Goal: Information Seeking & Learning: Learn about a topic

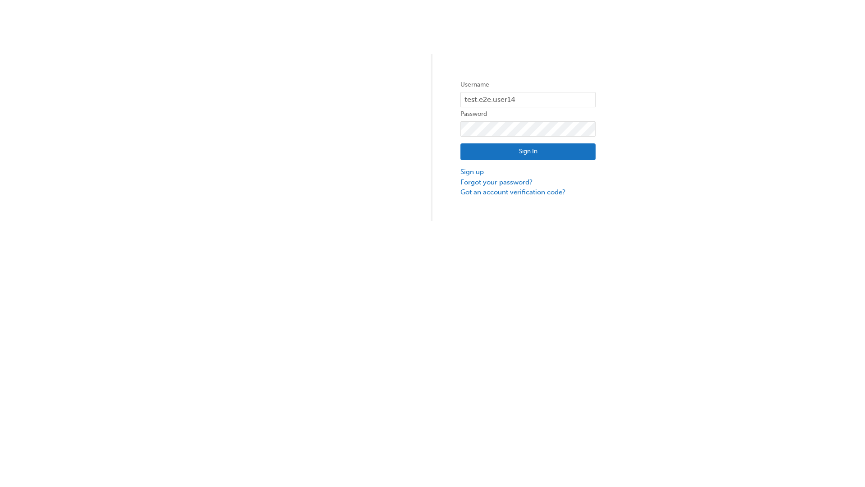
type input "test.e2e.user14"
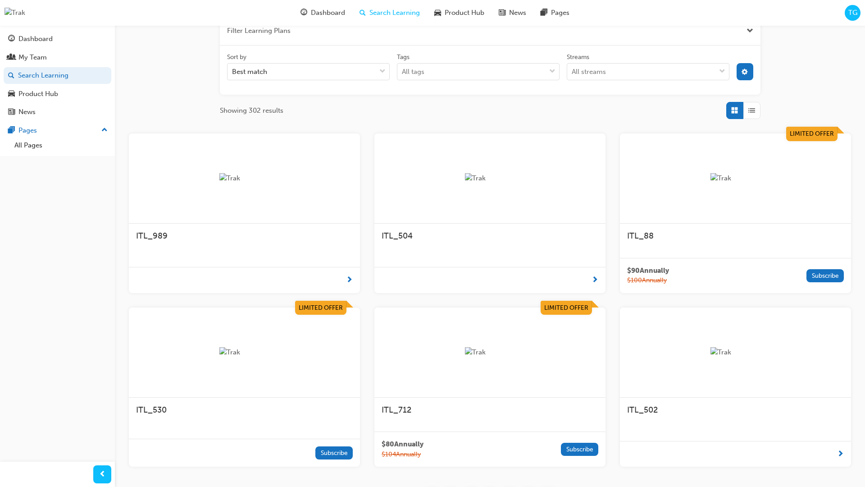
scroll to position [162, 0]
